Goal: Information Seeking & Learning: Check status

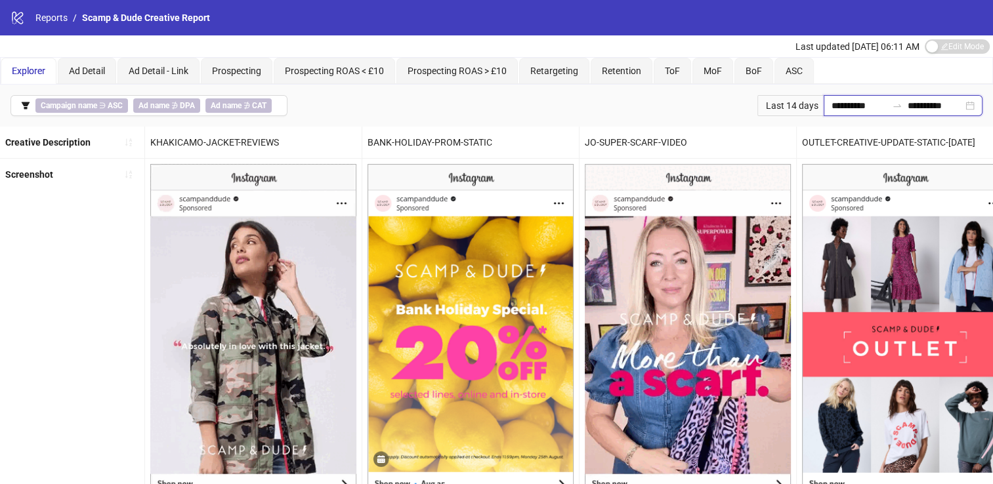
click at [848, 104] on input "**********" at bounding box center [858, 105] width 55 height 14
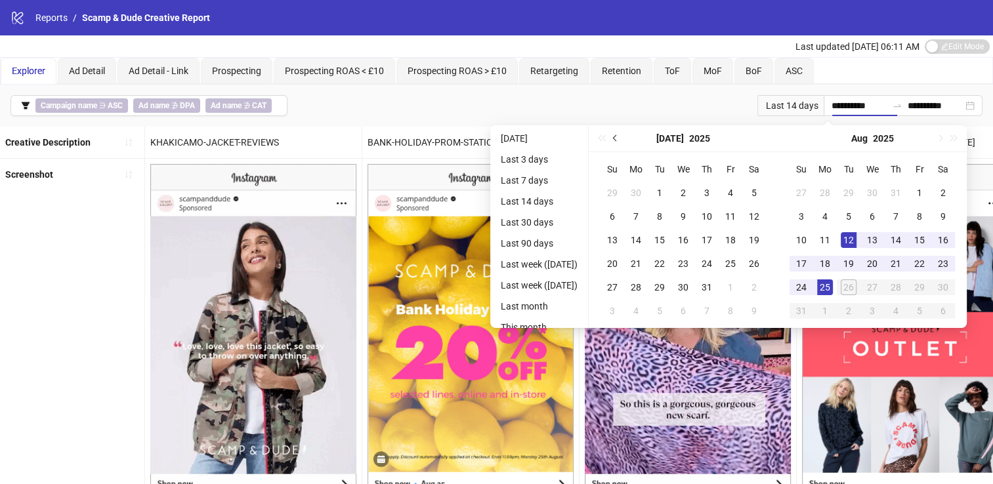
click at [623, 135] on button "Previous month (PageUp)" at bounding box center [615, 138] width 14 height 26
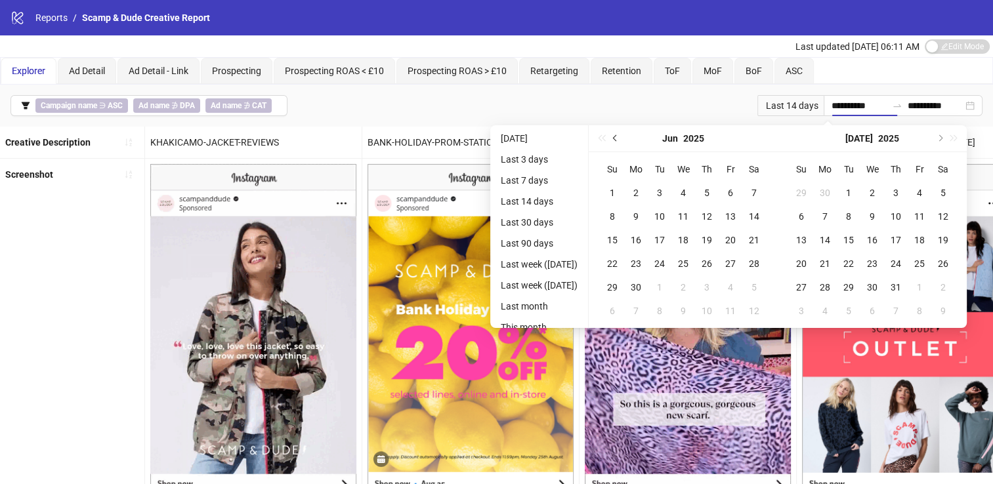
click at [623, 135] on button "Previous month (PageUp)" at bounding box center [615, 138] width 14 height 26
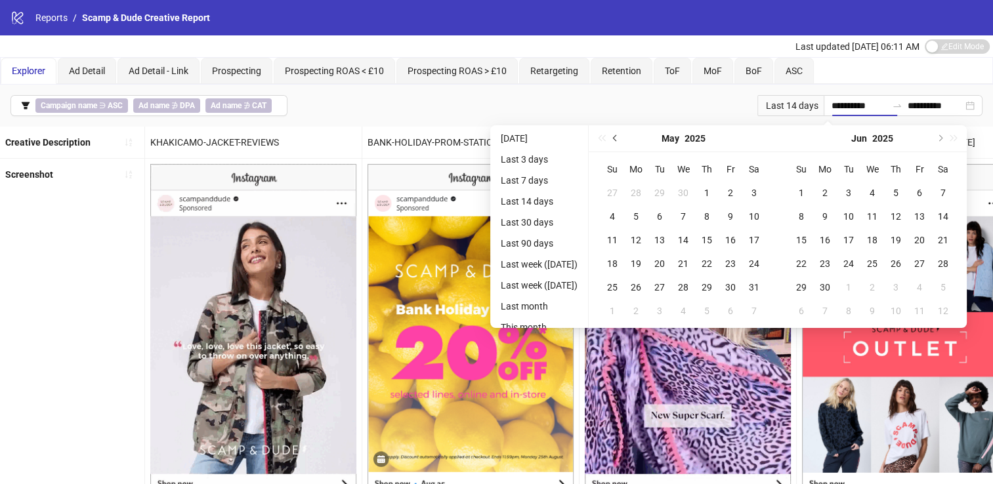
click at [623, 135] on button "Previous month (PageUp)" at bounding box center [615, 138] width 14 height 26
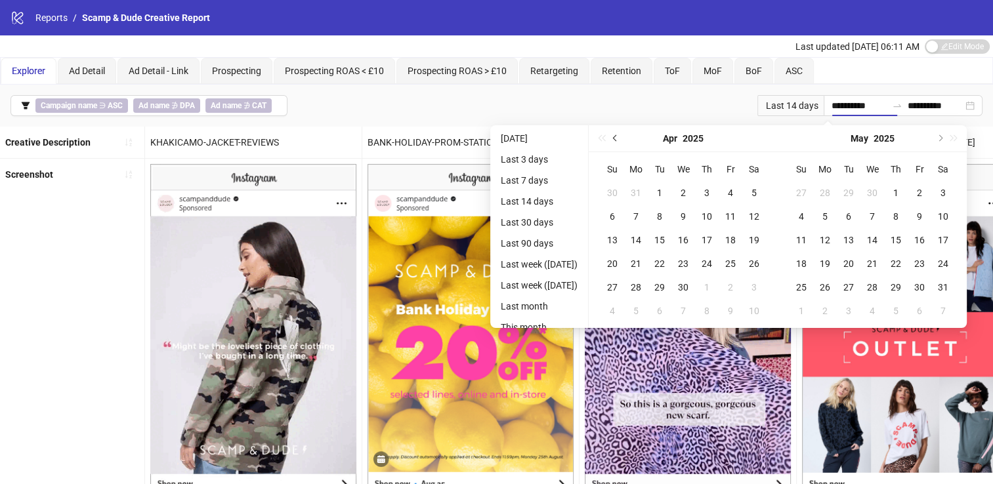
click at [623, 135] on button "Previous month (PageUp)" at bounding box center [615, 138] width 14 height 26
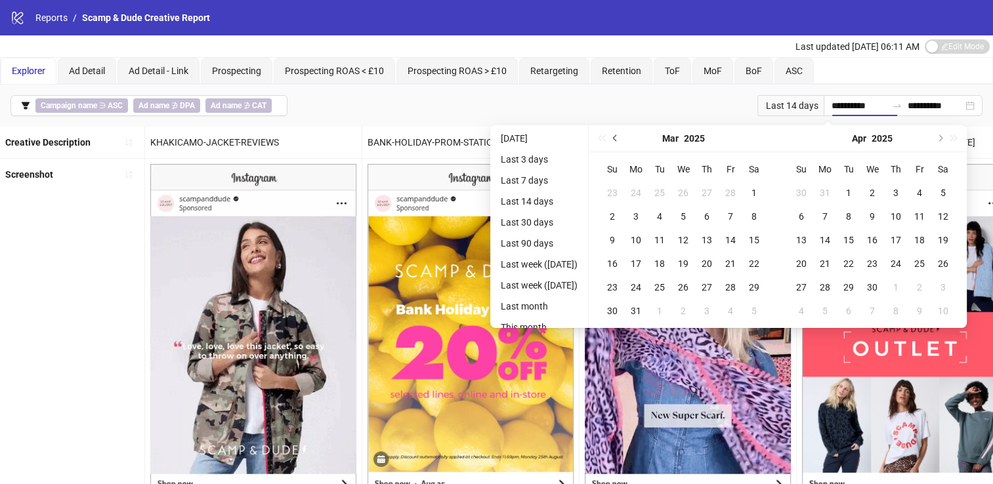
click at [623, 135] on button "Previous month (PageUp)" at bounding box center [615, 138] width 14 height 26
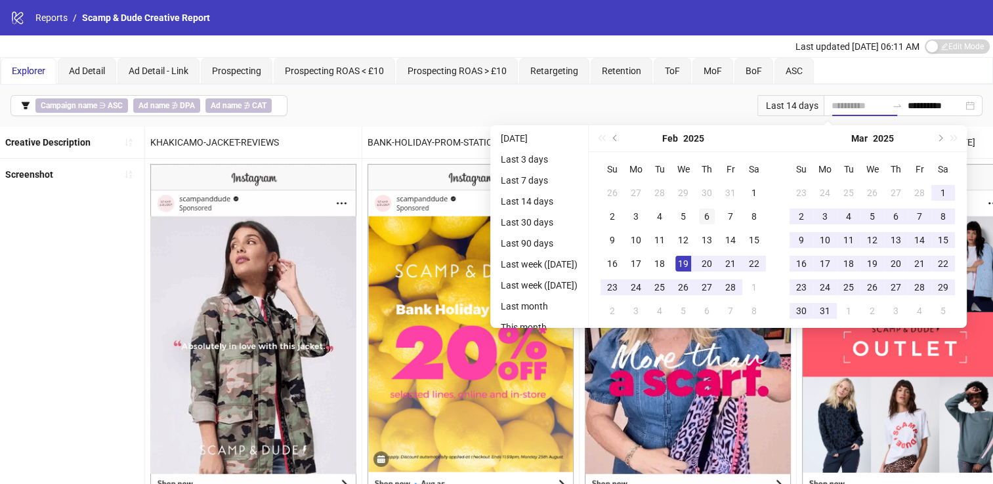
type input "**********"
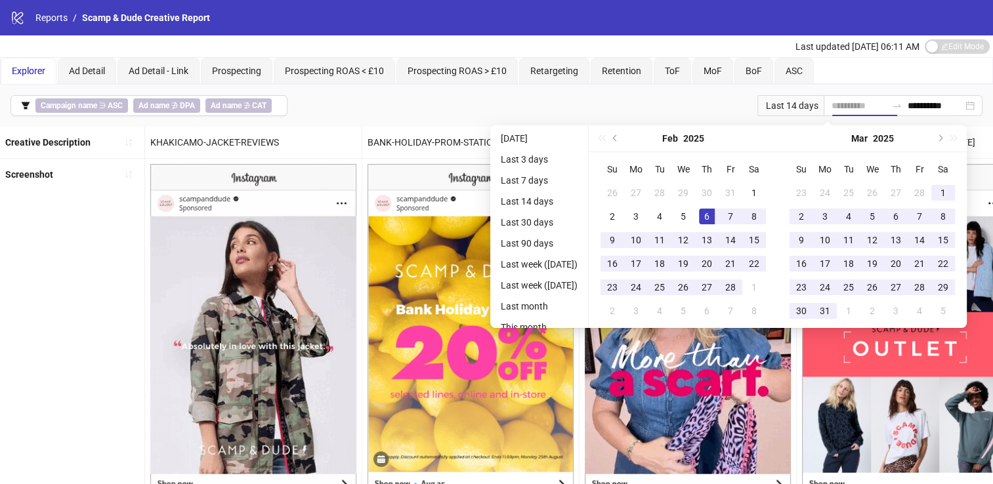
click at [715, 217] on div "6" at bounding box center [707, 217] width 16 height 16
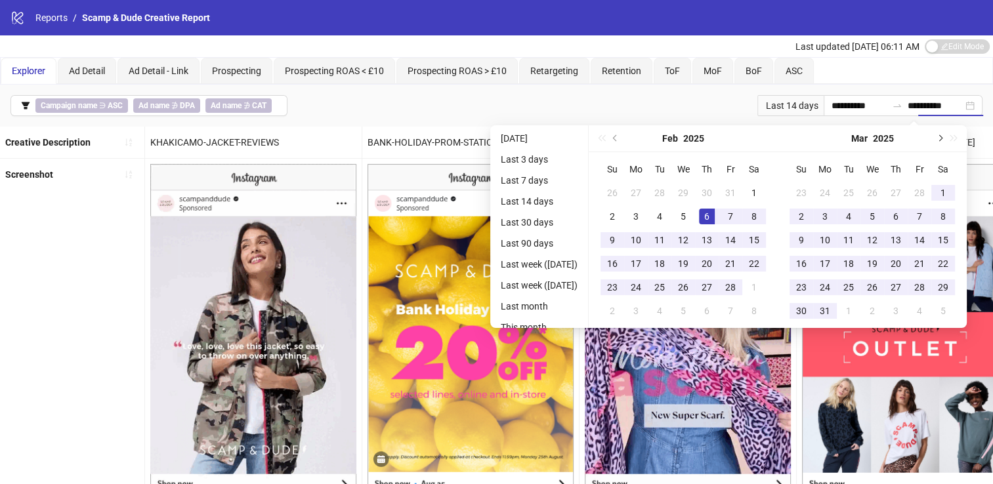
click at [942, 138] on span "Next month (PageDown)" at bounding box center [939, 138] width 7 height 7
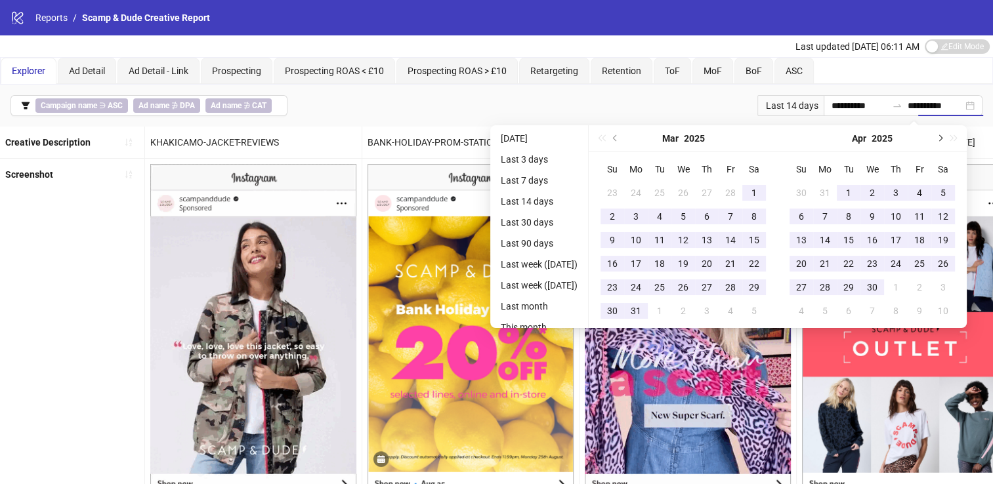
click at [942, 138] on span "Next month (PageDown)" at bounding box center [939, 138] width 7 height 7
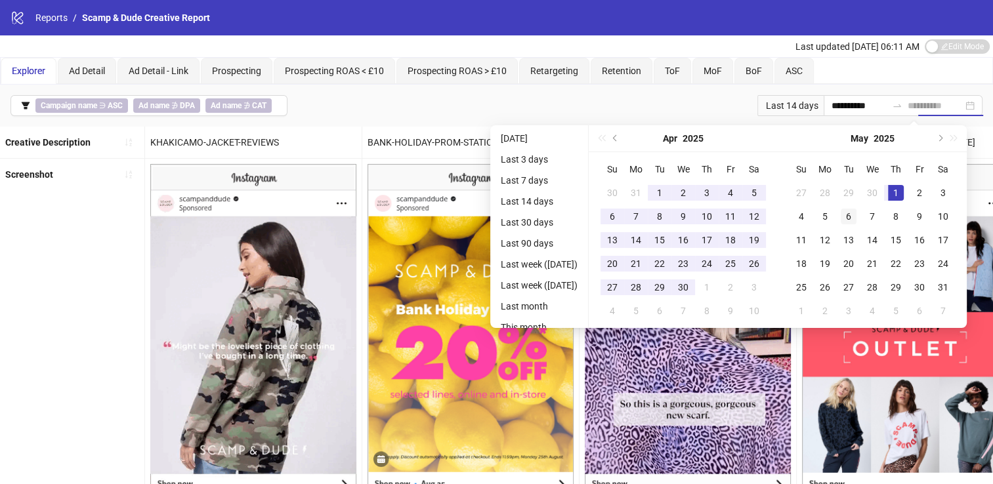
type input "**********"
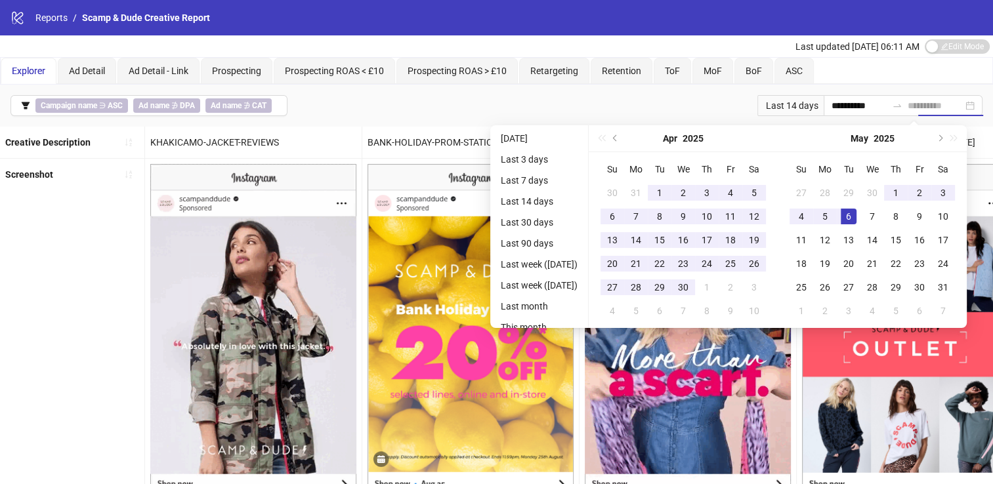
click at [856, 214] on div "6" at bounding box center [849, 217] width 16 height 16
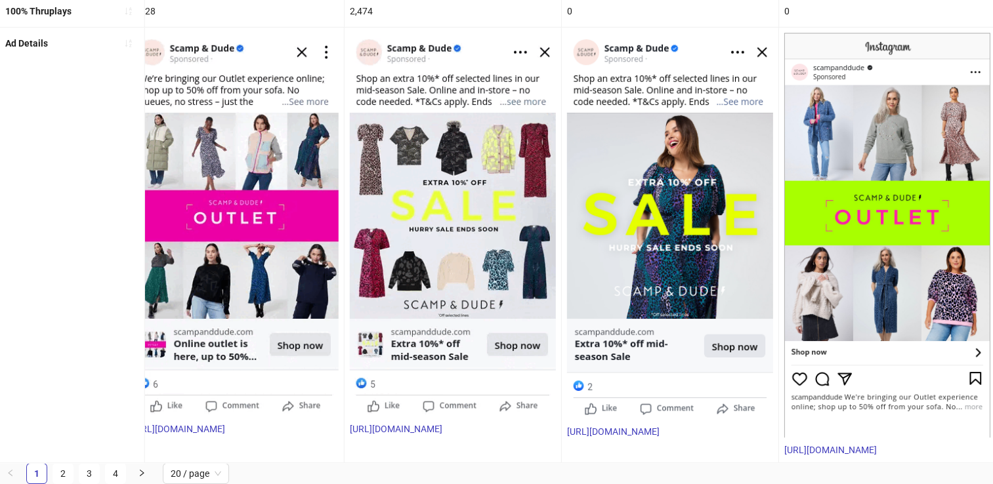
scroll to position [654, 0]
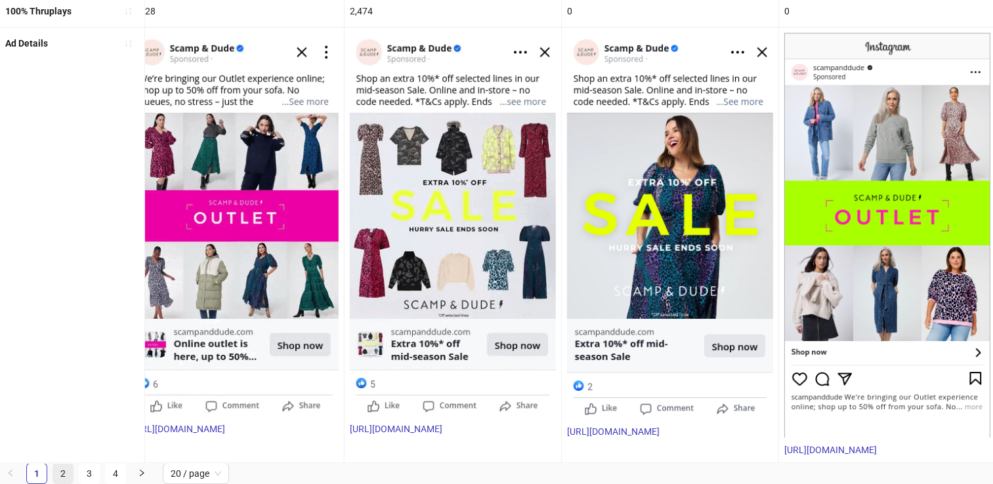
click at [64, 474] on link "2" at bounding box center [63, 474] width 20 height 20
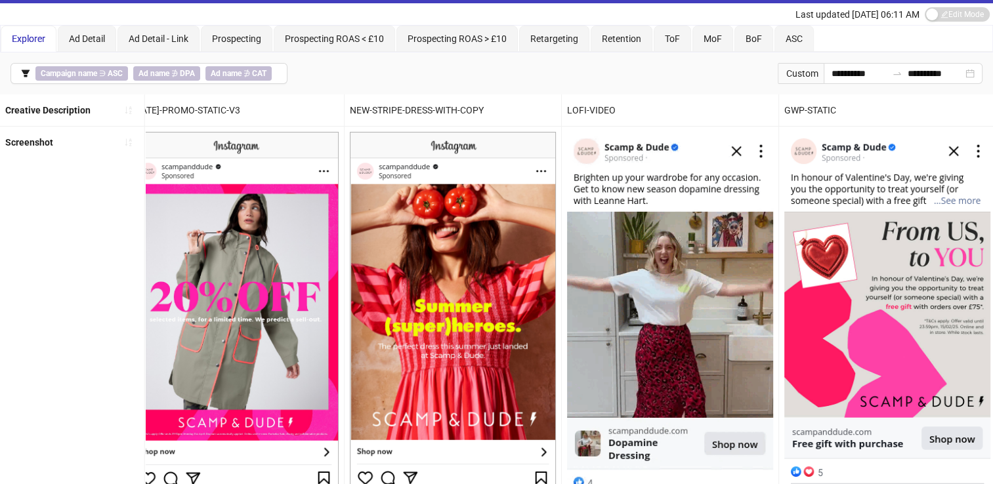
scroll to position [31, 0]
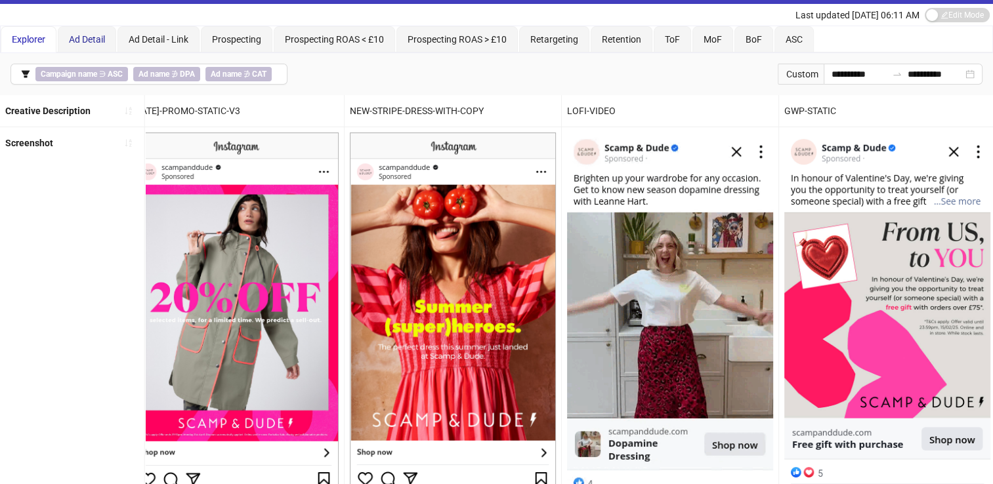
click at [79, 35] on span "Ad Detail" at bounding box center [87, 39] width 36 height 10
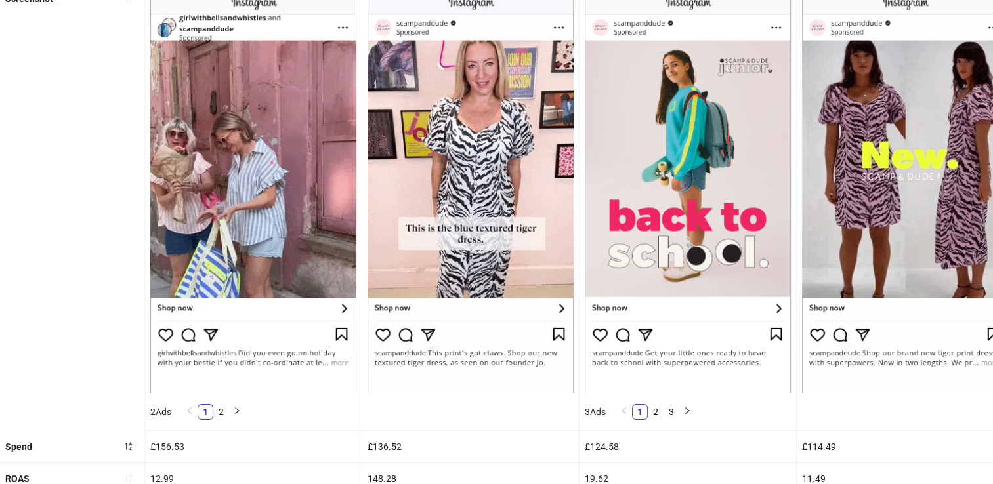
scroll to position [0, 0]
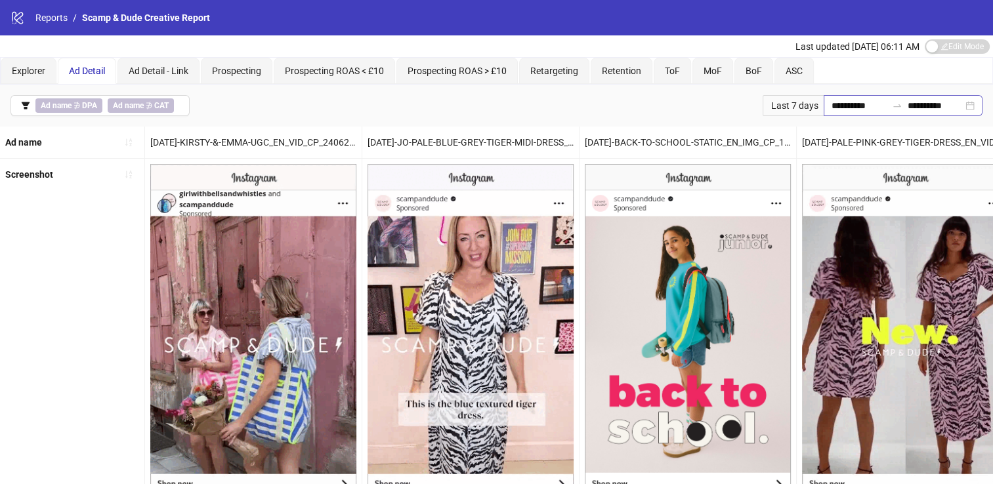
click at [824, 95] on div "**********" at bounding box center [903, 105] width 159 height 21
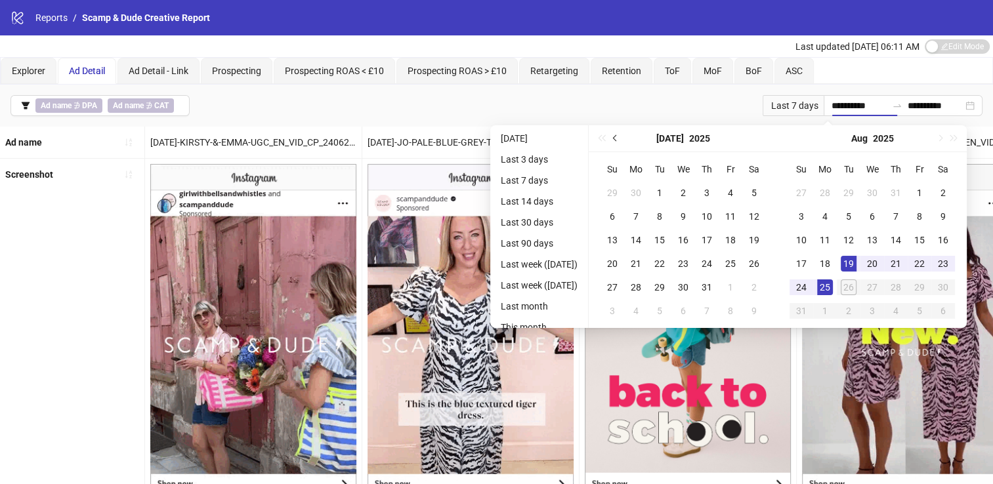
click at [619, 138] on span "Previous month (PageUp)" at bounding box center [616, 138] width 7 height 7
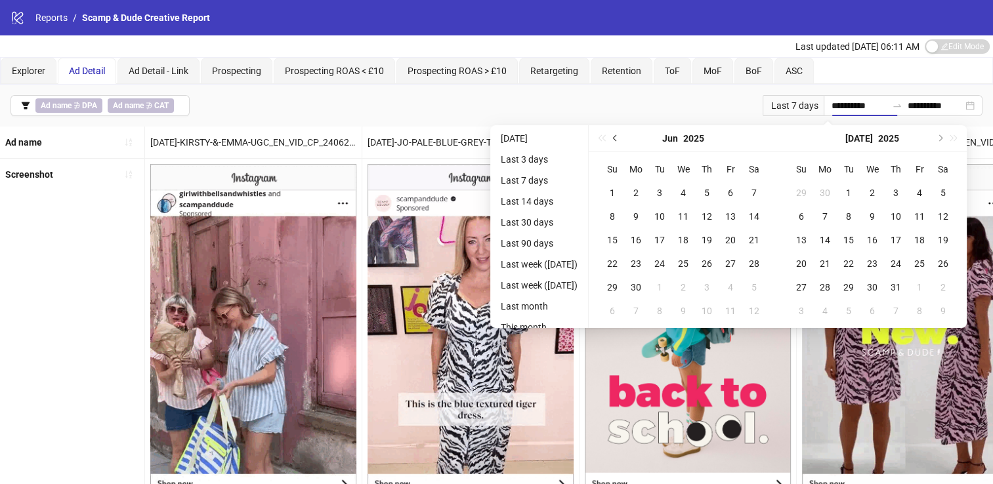
click at [619, 138] on span "Previous month (PageUp)" at bounding box center [616, 138] width 7 height 7
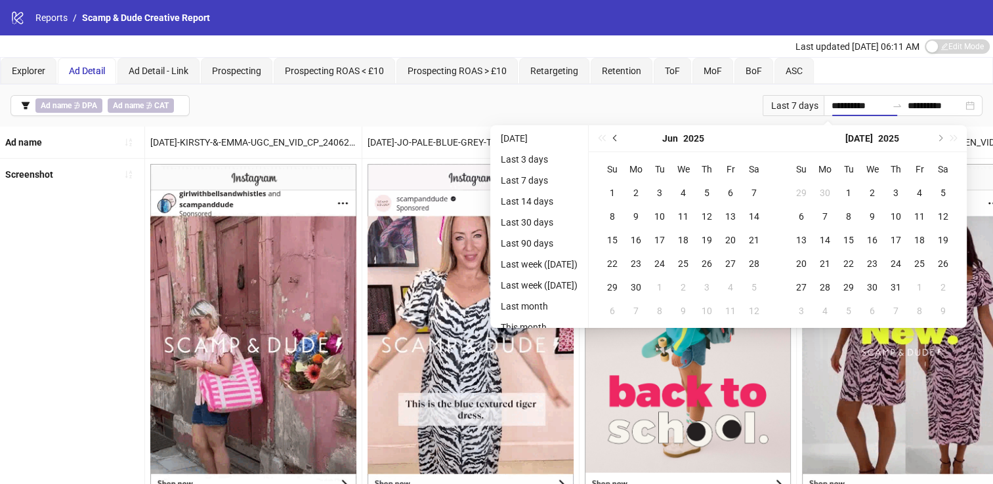
click at [619, 138] on span "Previous month (PageUp)" at bounding box center [616, 138] width 7 height 7
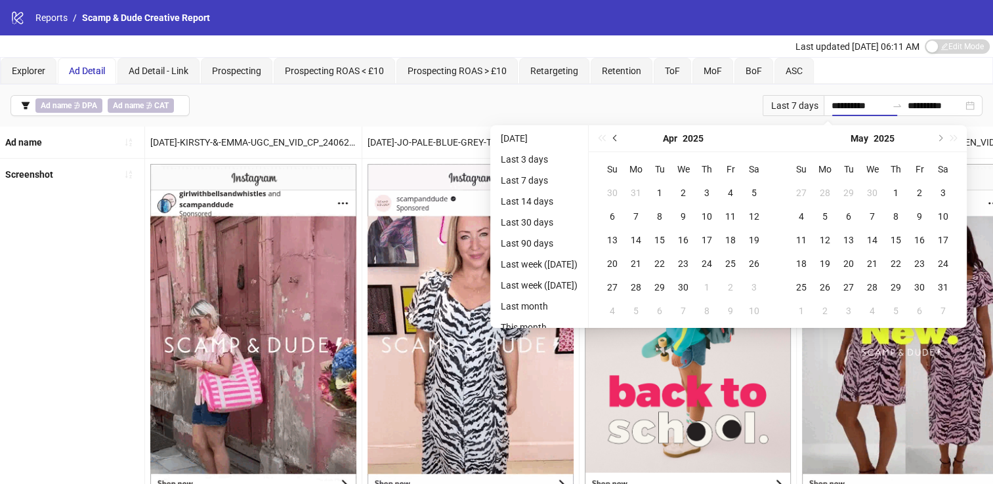
click at [619, 138] on span "Previous month (PageUp)" at bounding box center [616, 138] width 7 height 7
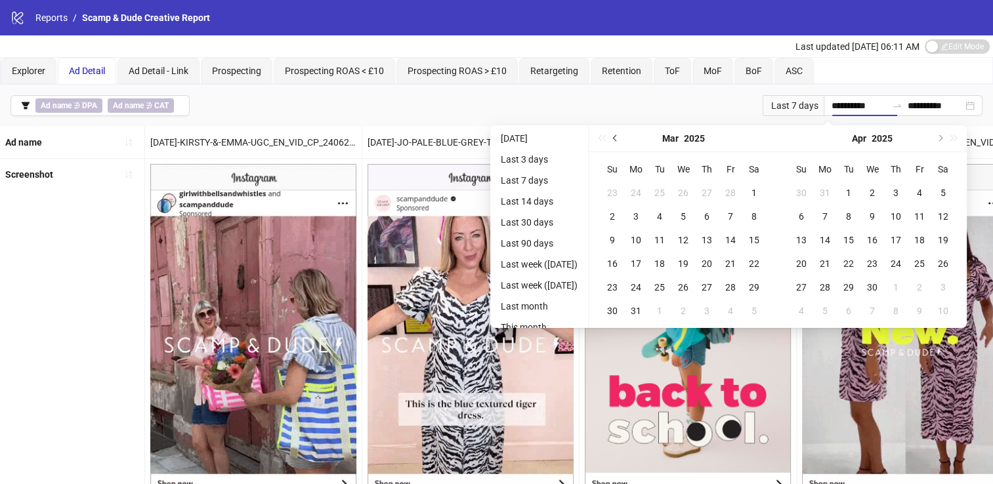
click at [619, 138] on span "Previous month (PageUp)" at bounding box center [616, 138] width 7 height 7
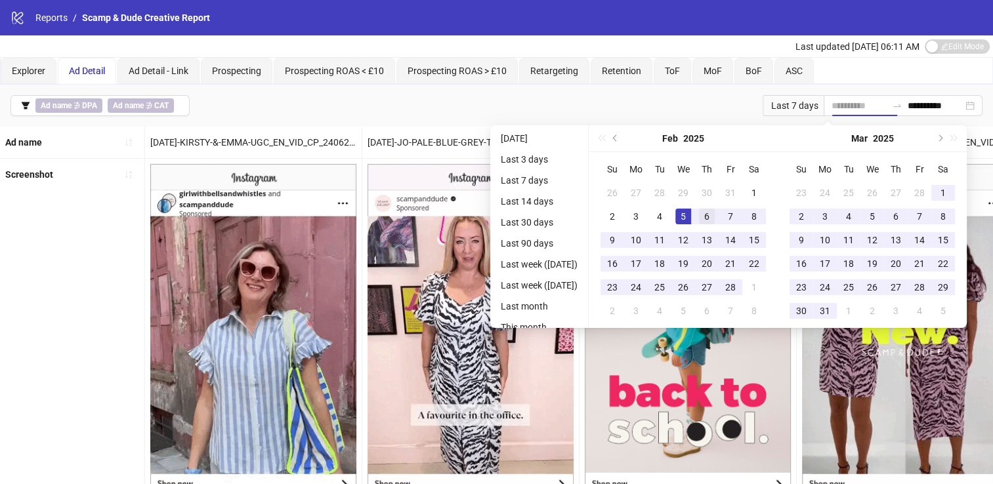
type input "**********"
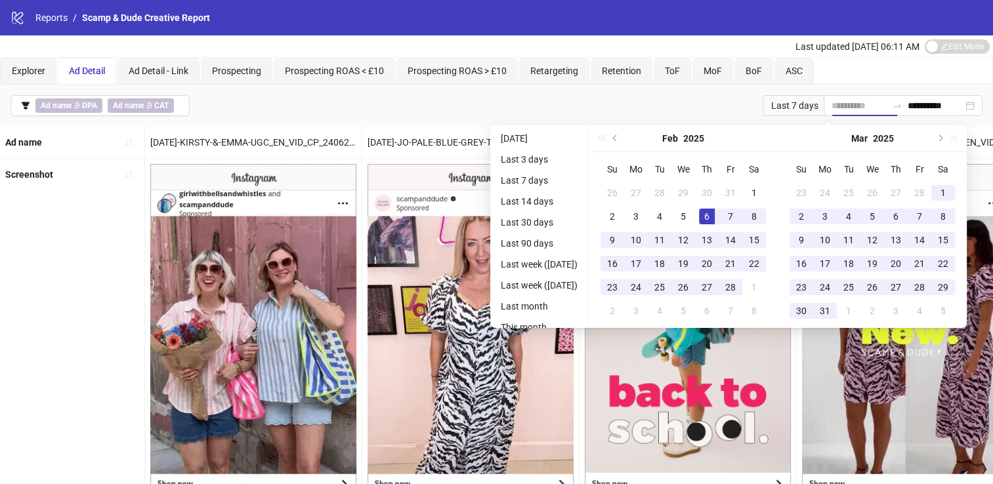
click at [715, 211] on div "6" at bounding box center [707, 217] width 16 height 16
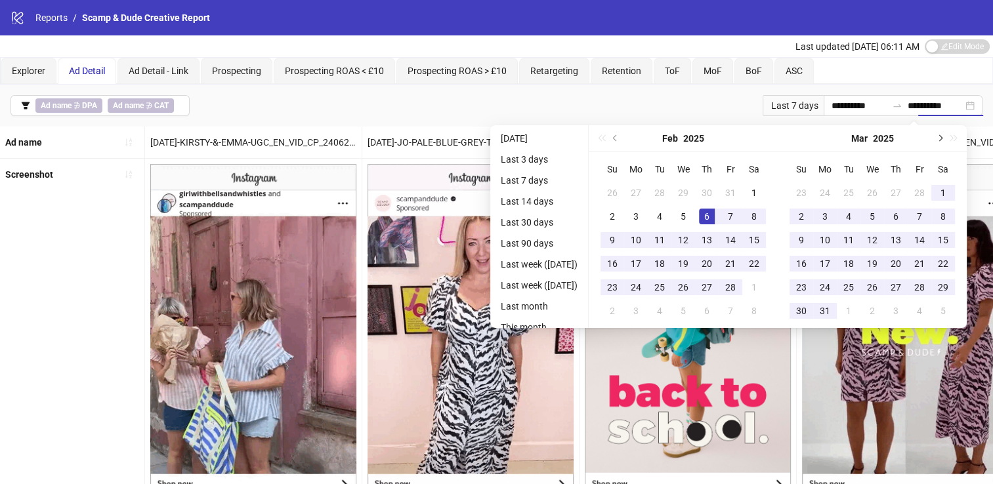
click at [946, 135] on button "Next month (PageDown)" at bounding box center [939, 138] width 14 height 26
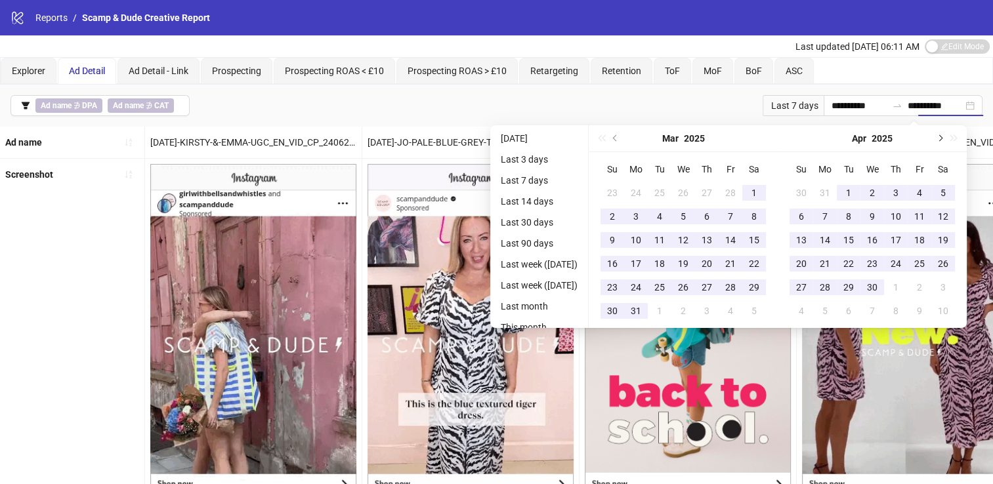
click at [946, 135] on button "Next month (PageDown)" at bounding box center [939, 138] width 14 height 26
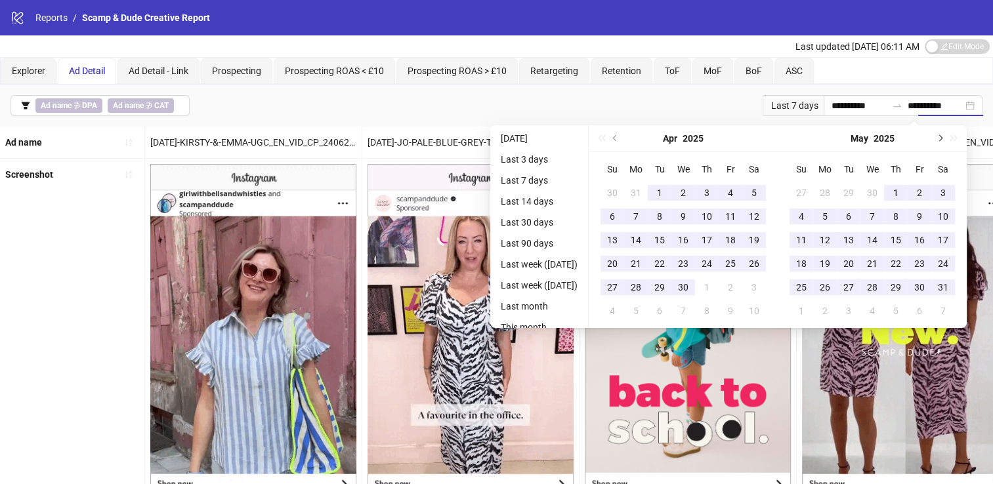
click at [946, 135] on button "Next month (PageDown)" at bounding box center [939, 138] width 14 height 26
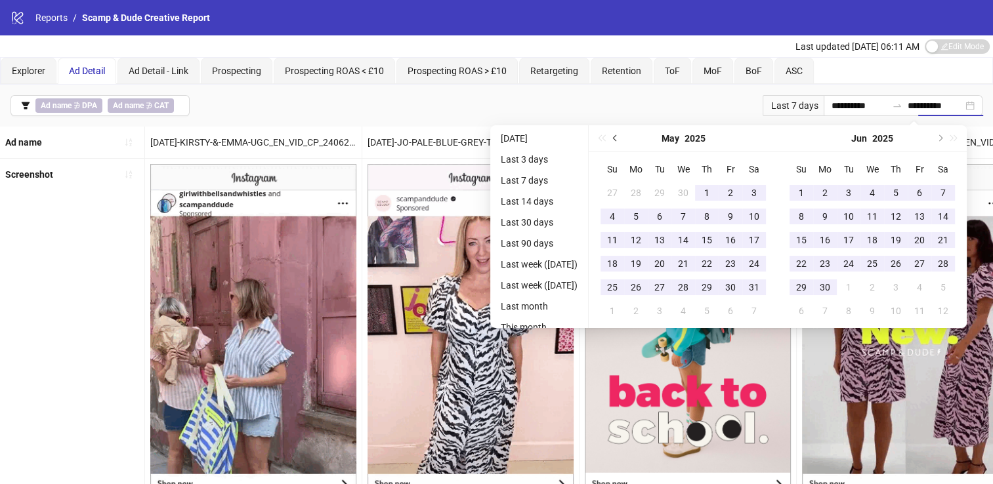
click at [623, 140] on button "Previous month (PageUp)" at bounding box center [615, 138] width 14 height 26
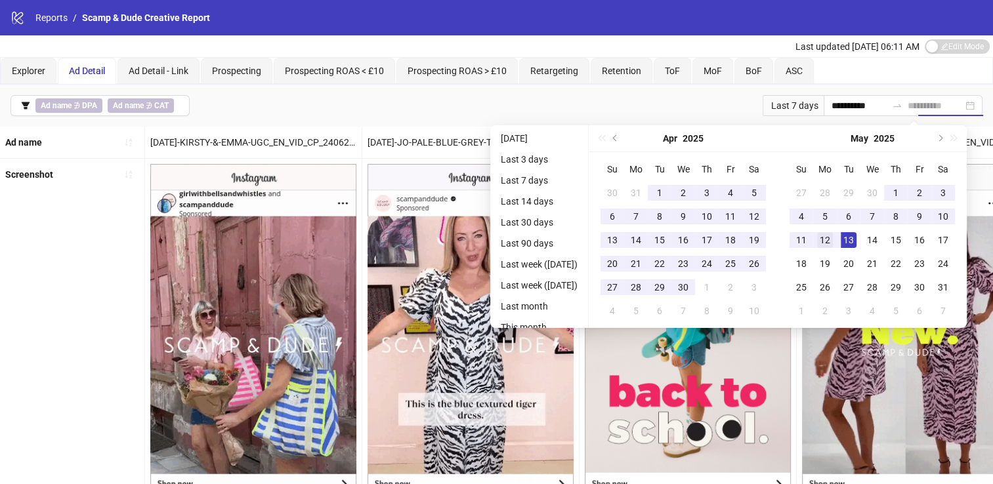
type input "**********"
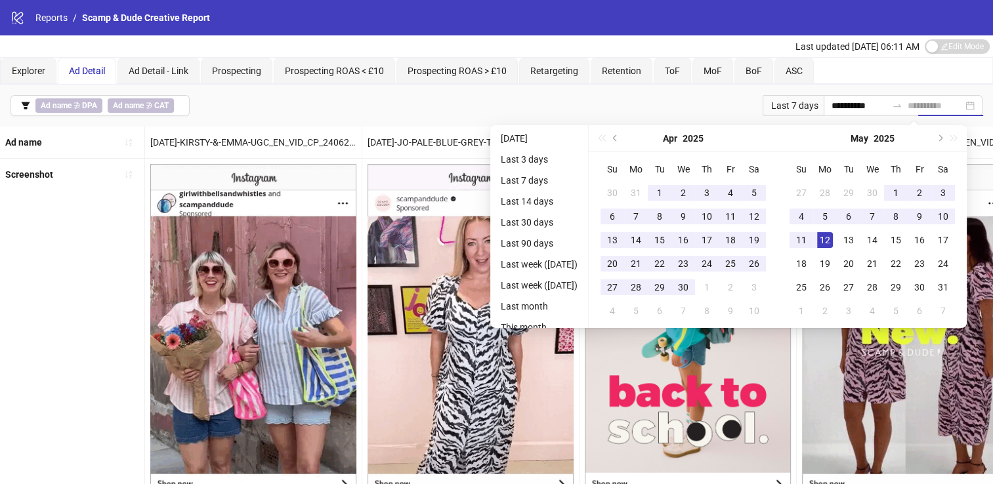
click at [833, 234] on div "12" at bounding box center [825, 240] width 16 height 16
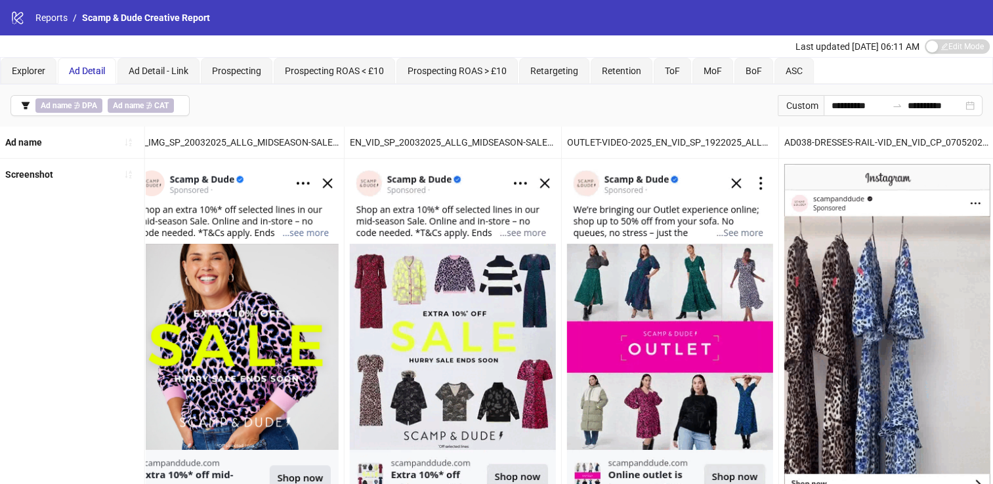
scroll to position [505, 0]
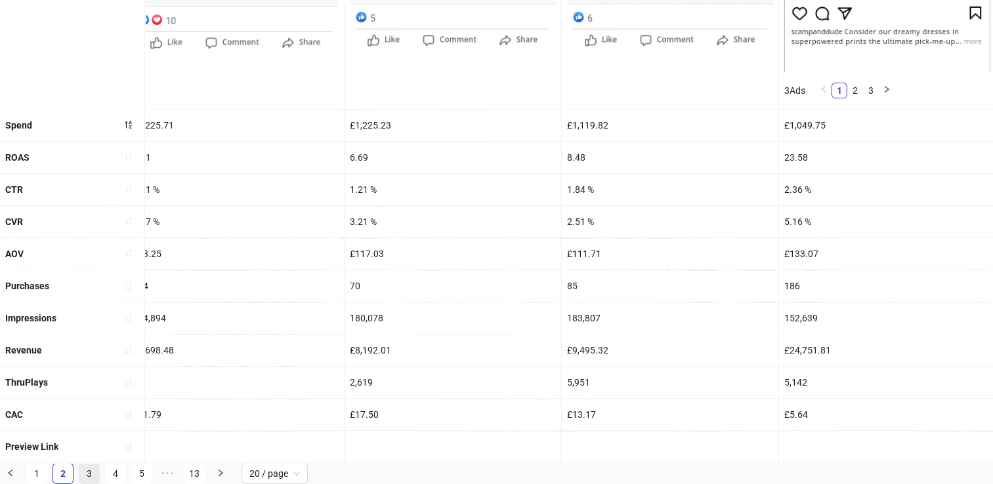
click at [89, 470] on link "3" at bounding box center [89, 474] width 20 height 20
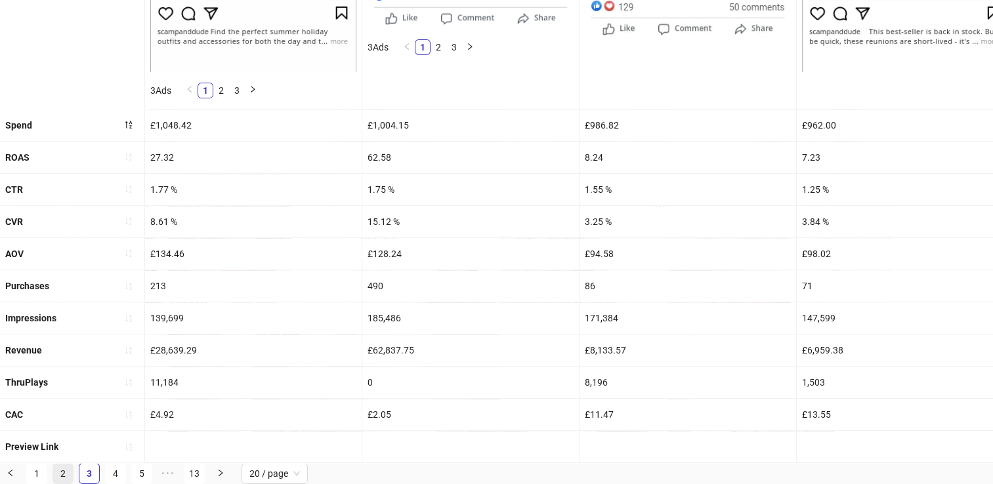
click at [62, 474] on link "2" at bounding box center [63, 474] width 20 height 20
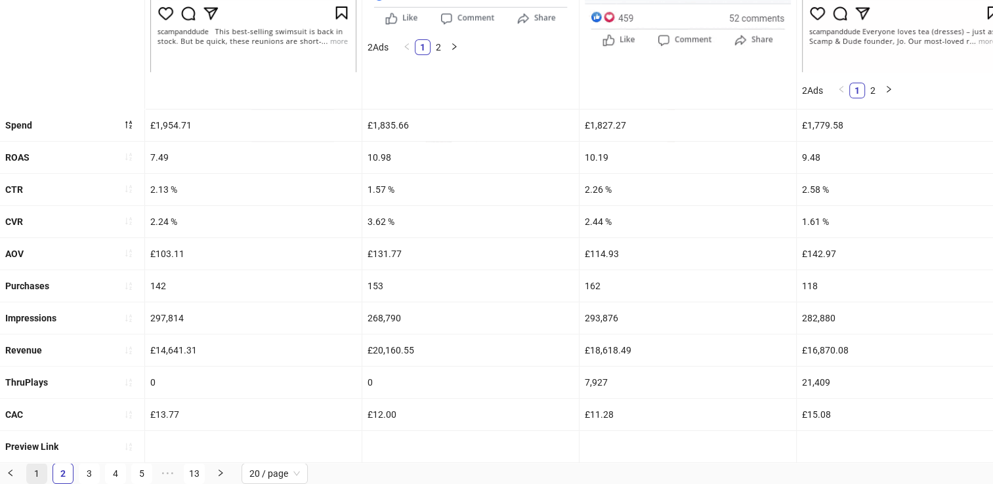
click at [34, 471] on link "1" at bounding box center [37, 474] width 20 height 20
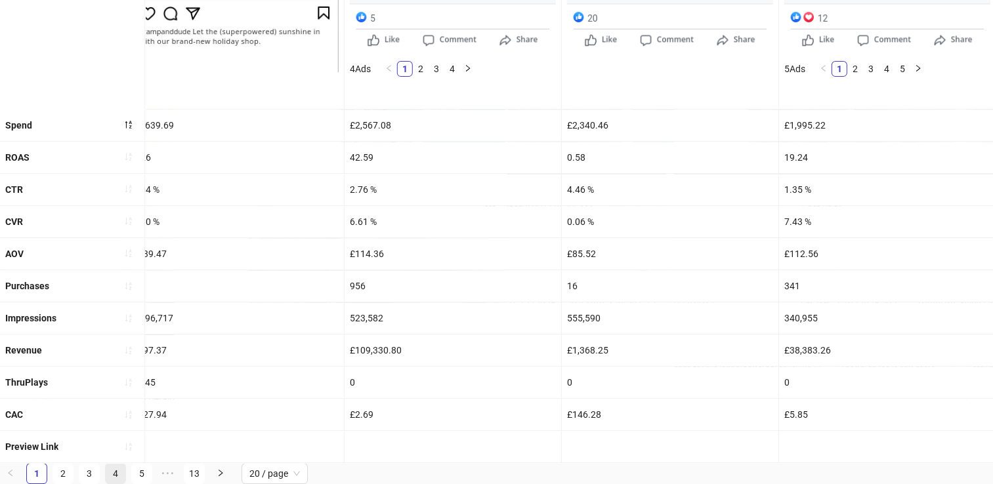
click at [110, 470] on link "4" at bounding box center [116, 474] width 20 height 20
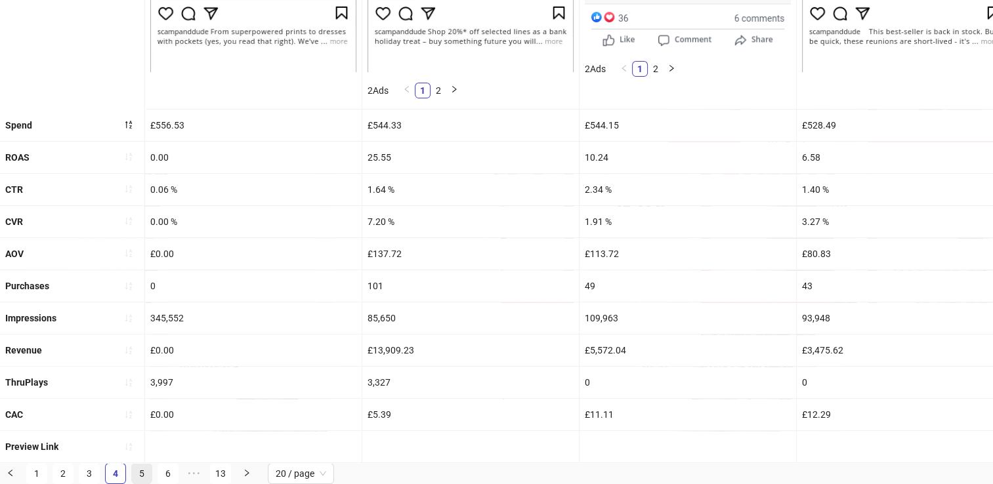
click at [146, 469] on link "5" at bounding box center [142, 474] width 20 height 20
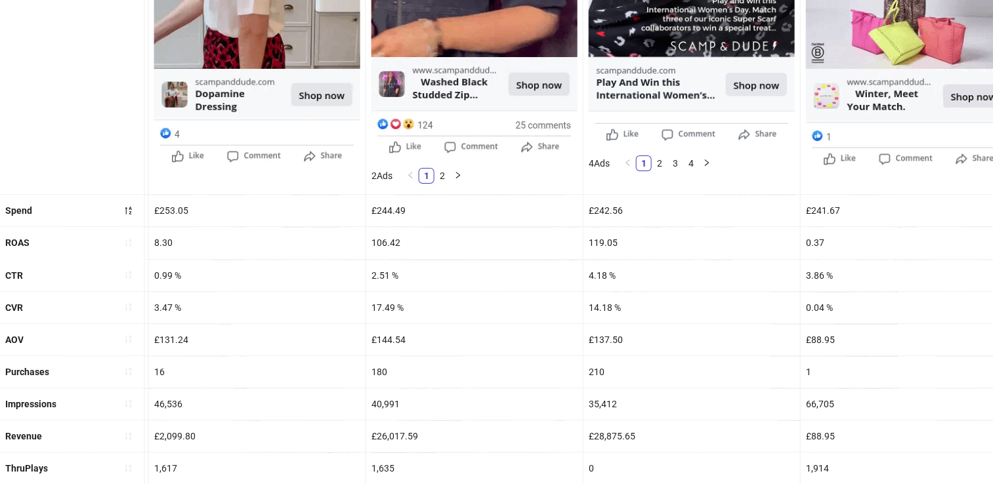
scroll to position [438, 0]
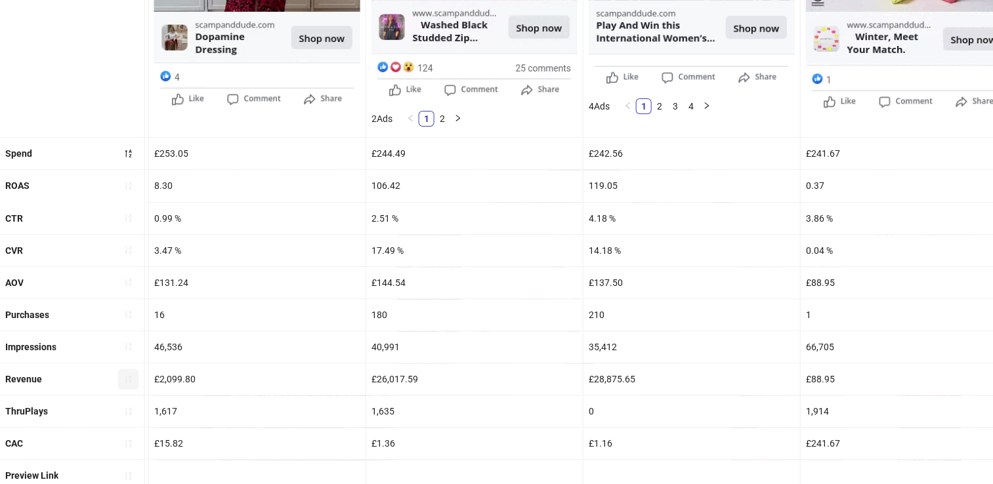
click at [124, 375] on icon "sort-ascending" at bounding box center [128, 379] width 9 height 9
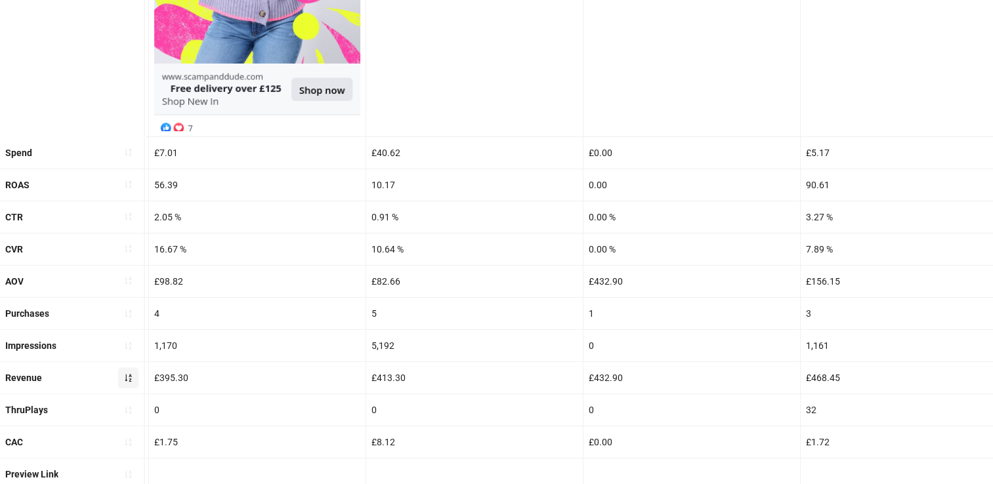
click at [125, 373] on icon "sort-ascending" at bounding box center [128, 377] width 9 height 9
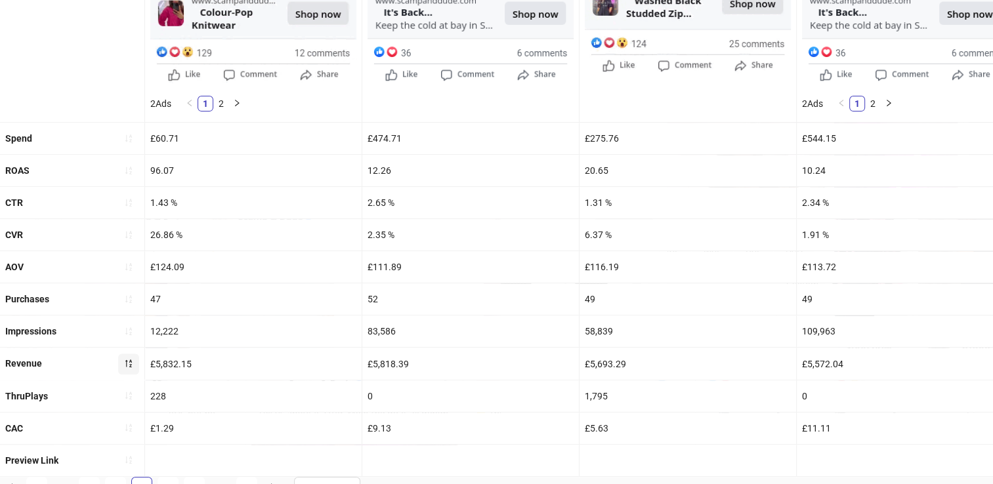
scroll to position [483, 0]
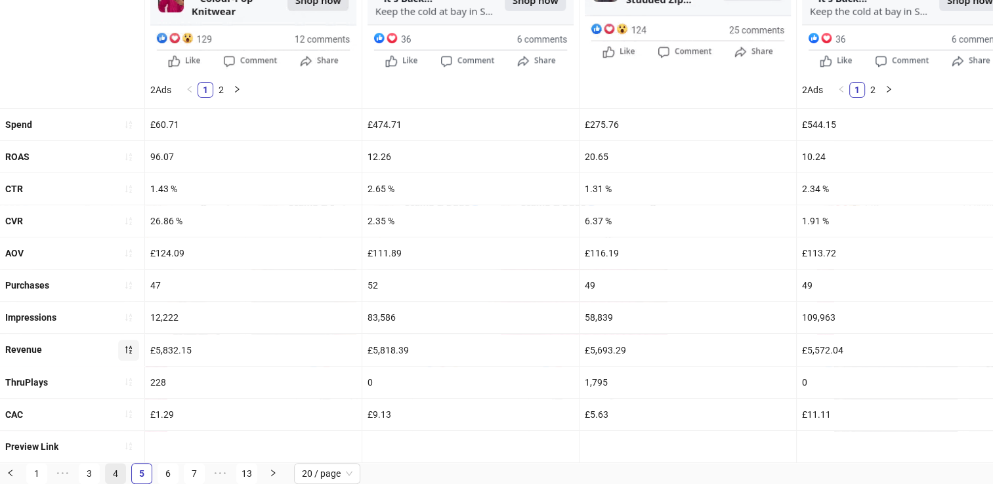
click at [114, 471] on link "4" at bounding box center [116, 474] width 20 height 20
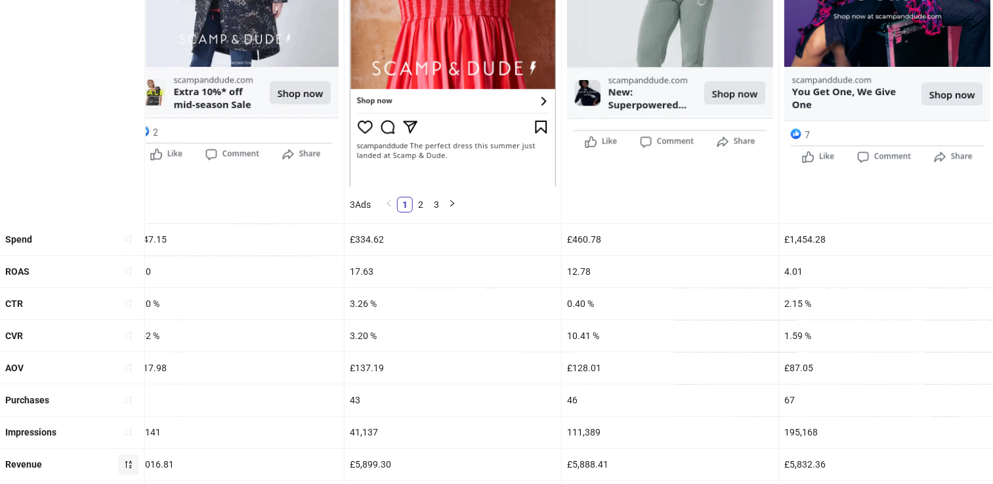
scroll to position [505, 0]
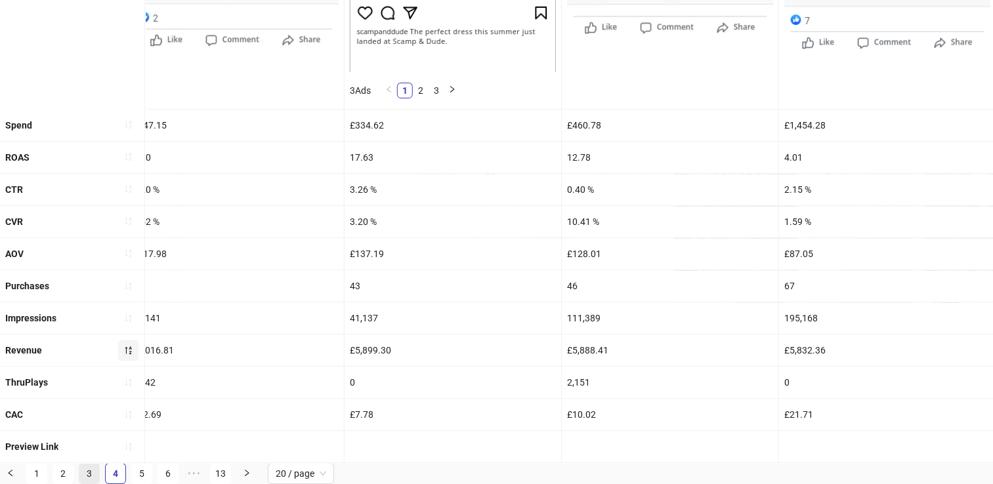
click at [91, 474] on link "3" at bounding box center [89, 474] width 20 height 20
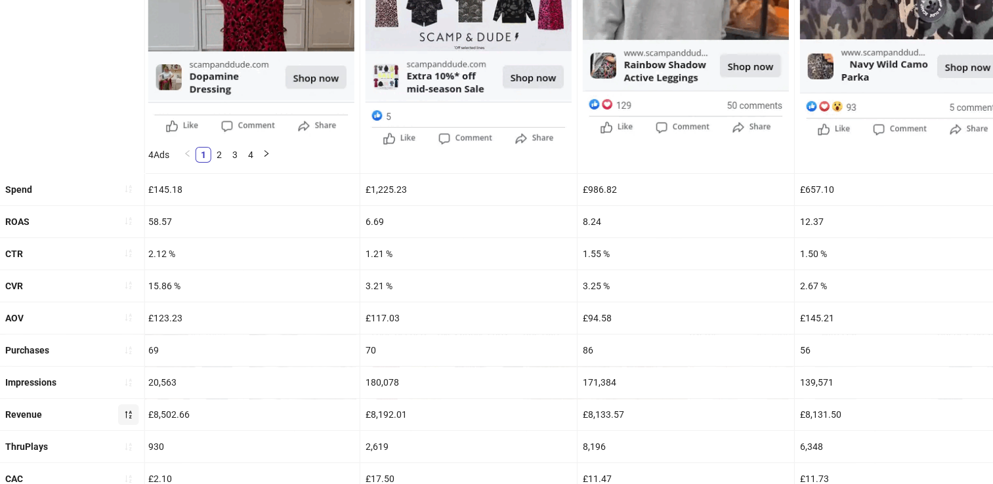
scroll to position [0, 3477]
